Goal: Task Accomplishment & Management: Manage account settings

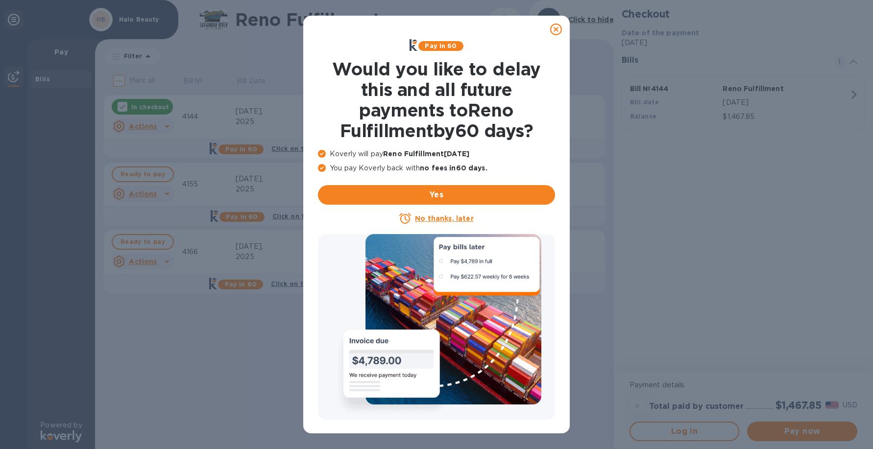
click at [553, 34] on icon at bounding box center [556, 30] width 12 height 12
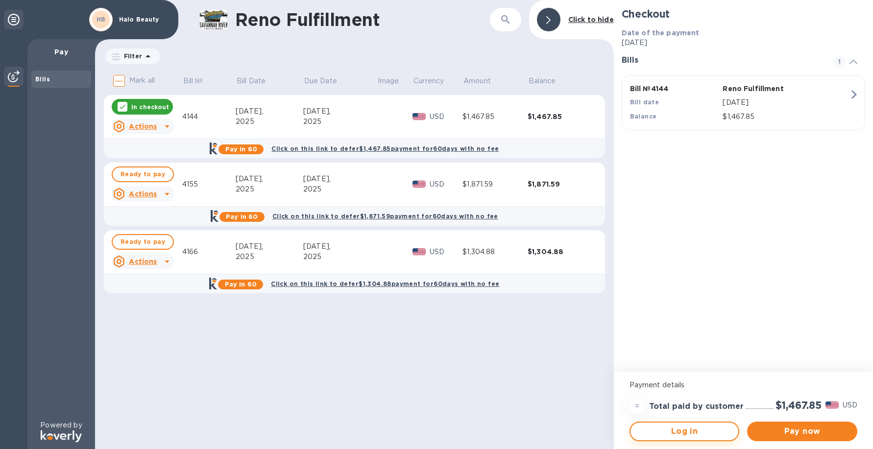
click at [723, 436] on span "Log in" at bounding box center [684, 432] width 93 height 12
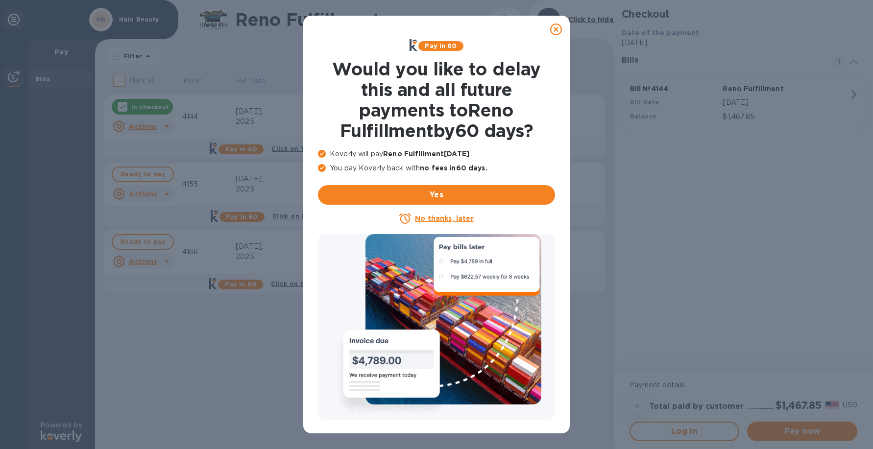
click at [559, 34] on icon at bounding box center [556, 30] width 12 height 12
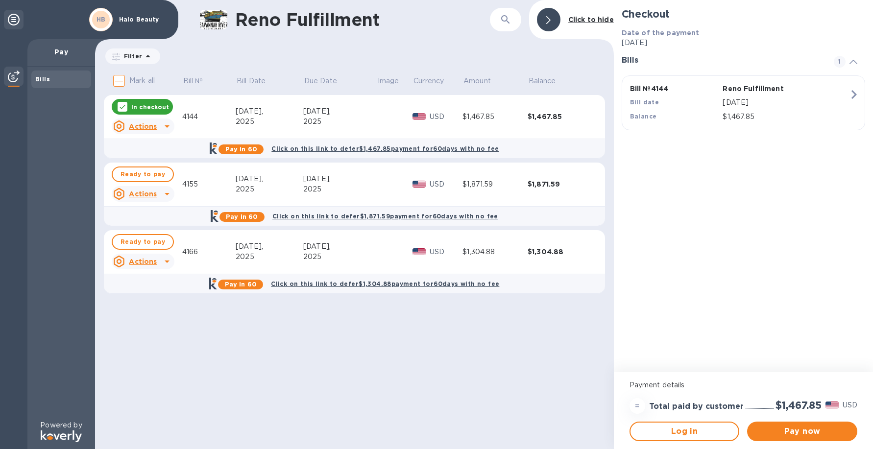
click at [554, 24] on div at bounding box center [549, 20] width 24 height 24
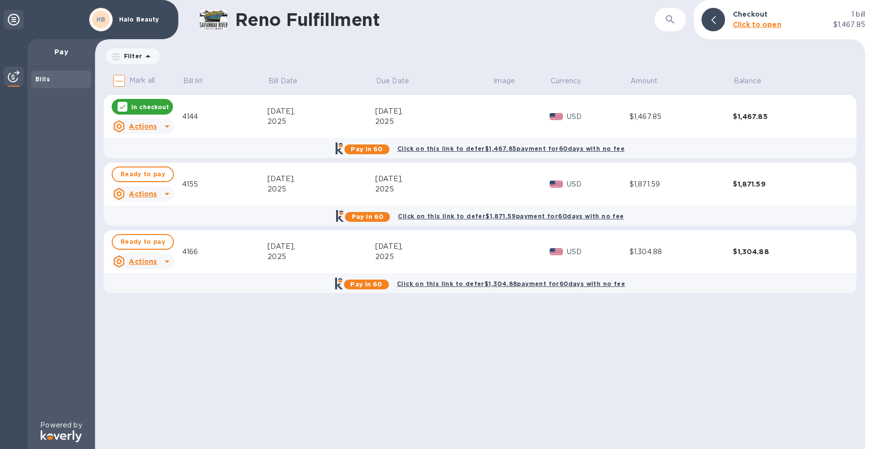
click at [715, 22] on icon at bounding box center [713, 20] width 4 height 8
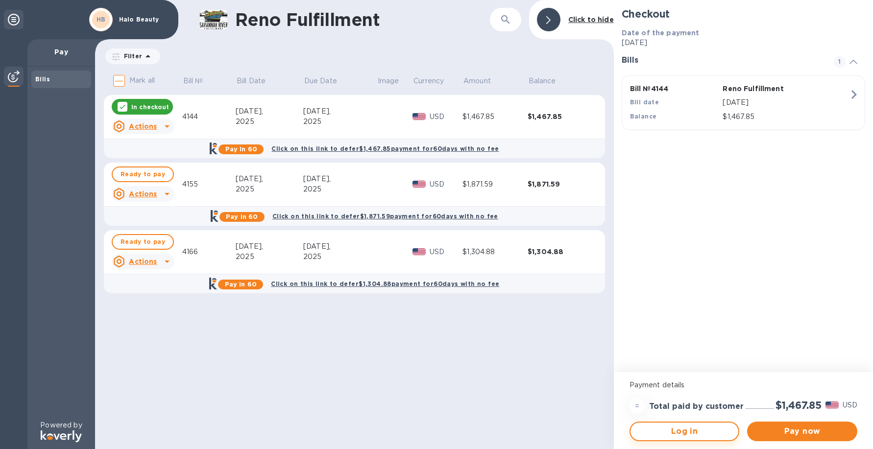
click at [693, 429] on span "Log in" at bounding box center [684, 432] width 93 height 12
